Goal: Task Accomplishment & Management: Complete application form

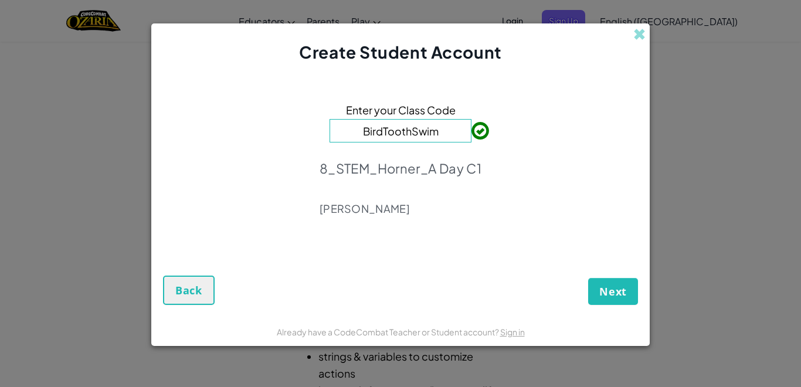
click at [582, 294] on div "Next Back" at bounding box center [400, 277] width 475 height 55
click at [599, 298] on span "Next" at bounding box center [613, 291] width 28 height 14
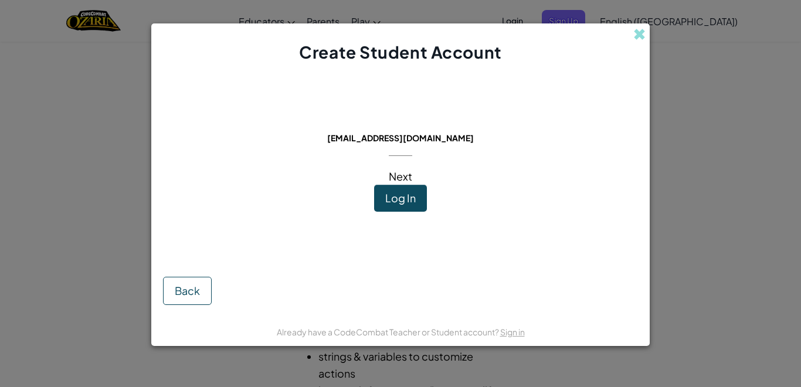
click at [391, 202] on span "Log In" at bounding box center [400, 197] width 30 height 13
